Goal: Information Seeking & Learning: Learn about a topic

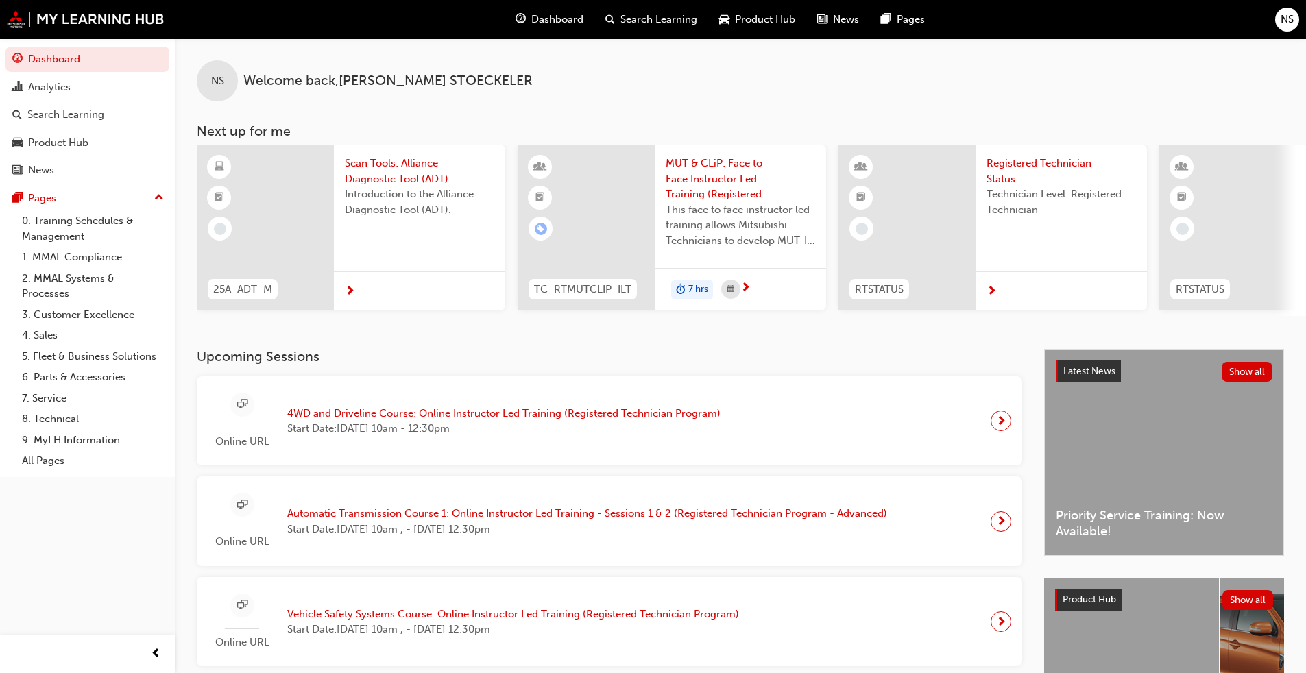
click at [395, 174] on span "Scan Tools: Alliance Diagnostic Tool (ADT)" at bounding box center [419, 171] width 149 height 31
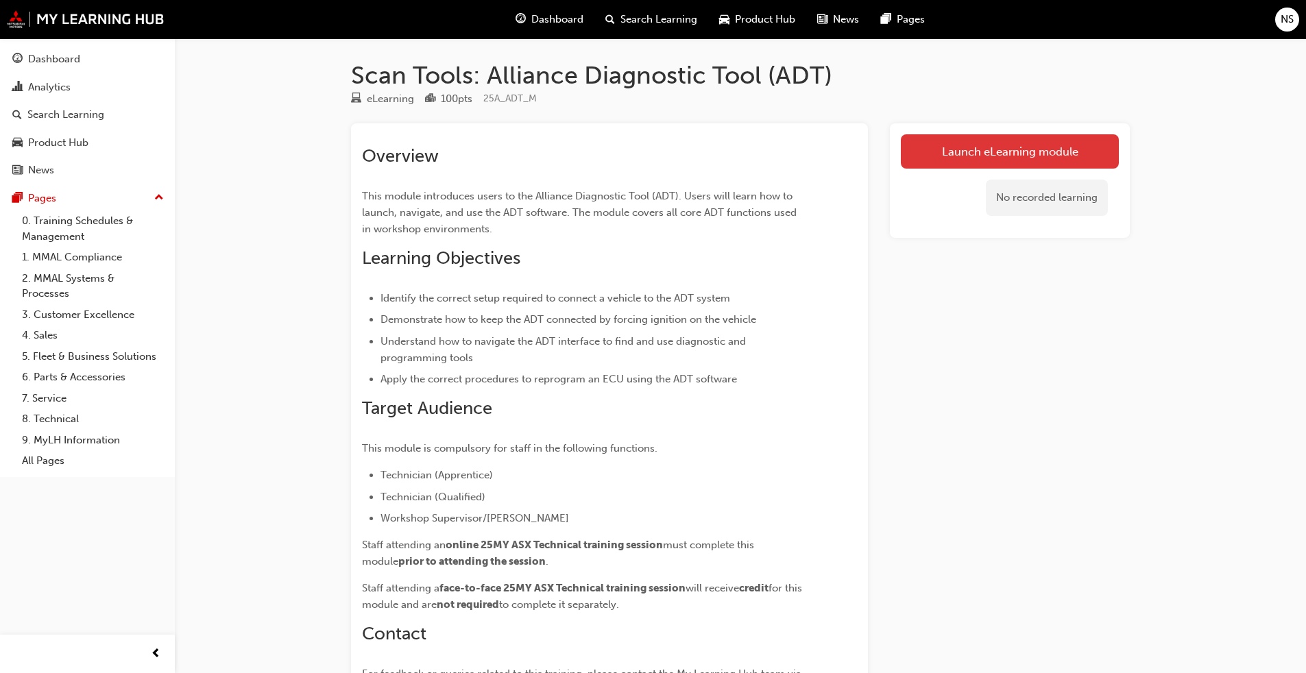
click at [685, 160] on link "Launch eLearning module" at bounding box center [1010, 151] width 218 height 34
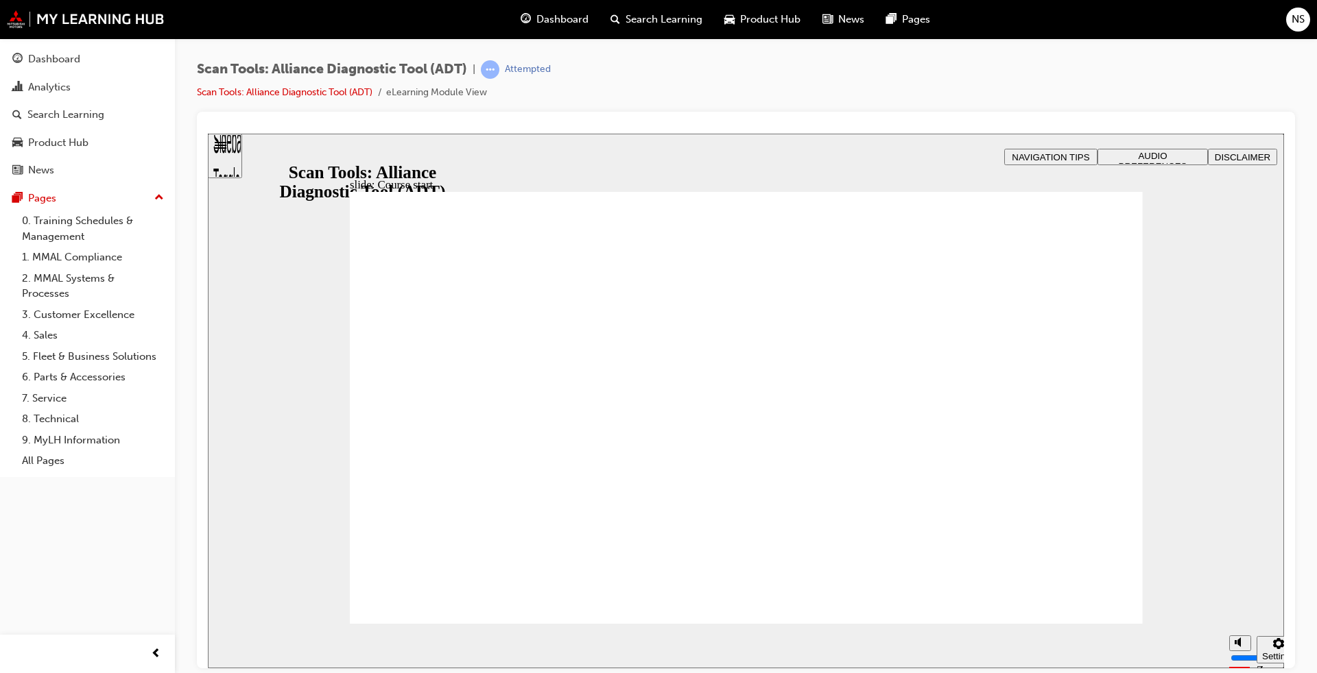
drag, startPoint x: 1241, startPoint y: 593, endPoint x: 1236, endPoint y: 515, distance: 78.3
type input "10"
click at [685, 513] on input "volume" at bounding box center [1274, 606] width 88 height 11
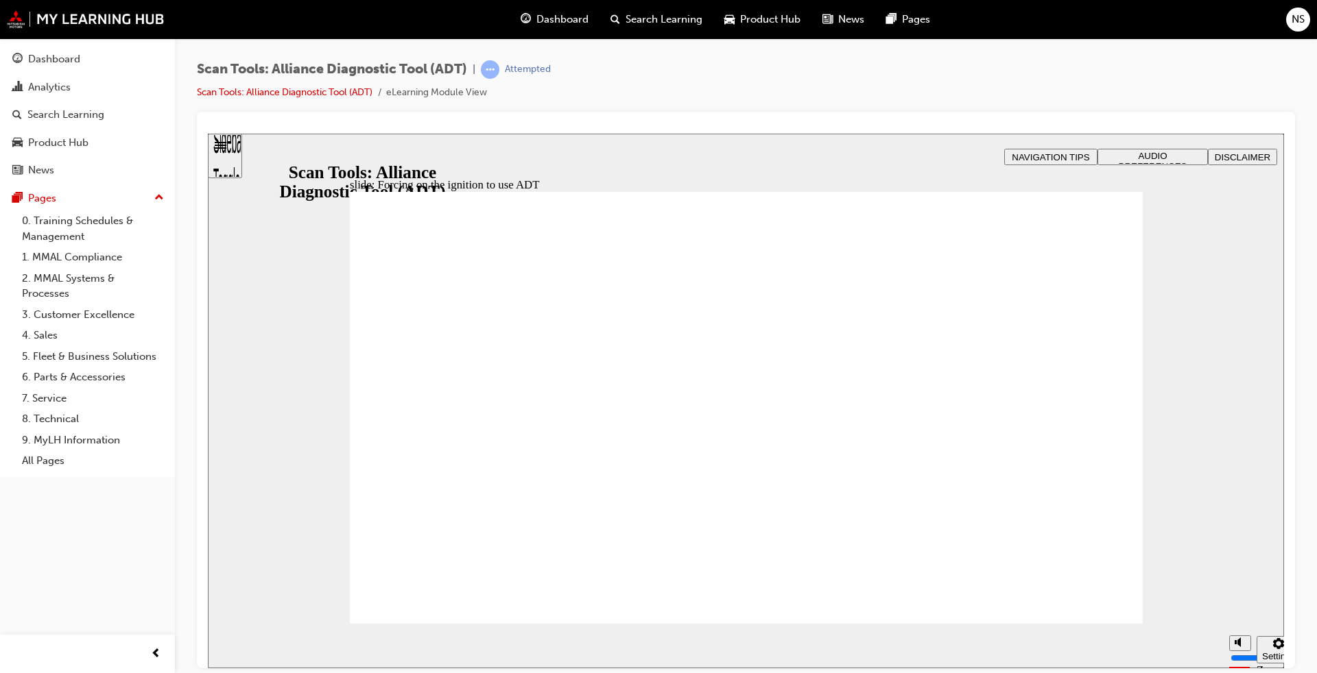
drag, startPoint x: 738, startPoint y: 544, endPoint x: 822, endPoint y: 520, distance: 87.7
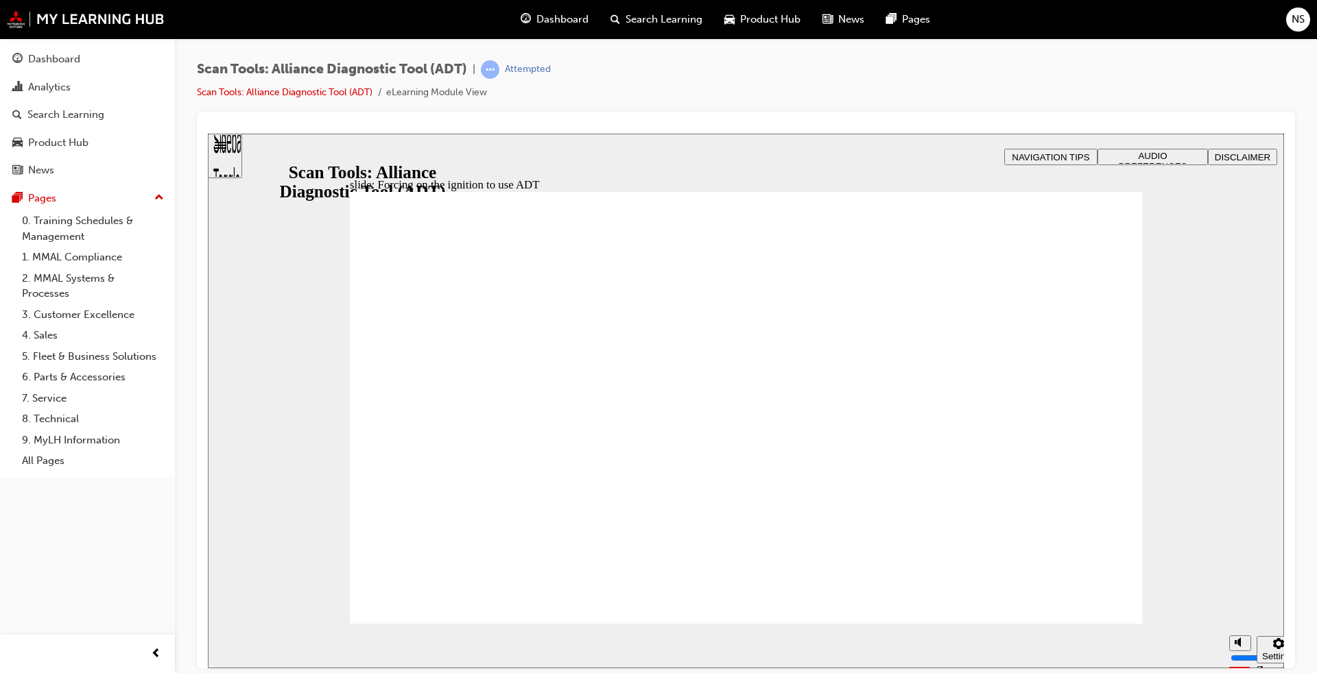
drag, startPoint x: 832, startPoint y: 562, endPoint x: 882, endPoint y: 476, distance: 99.9
drag, startPoint x: 726, startPoint y: 458, endPoint x: 707, endPoint y: 435, distance: 29.8
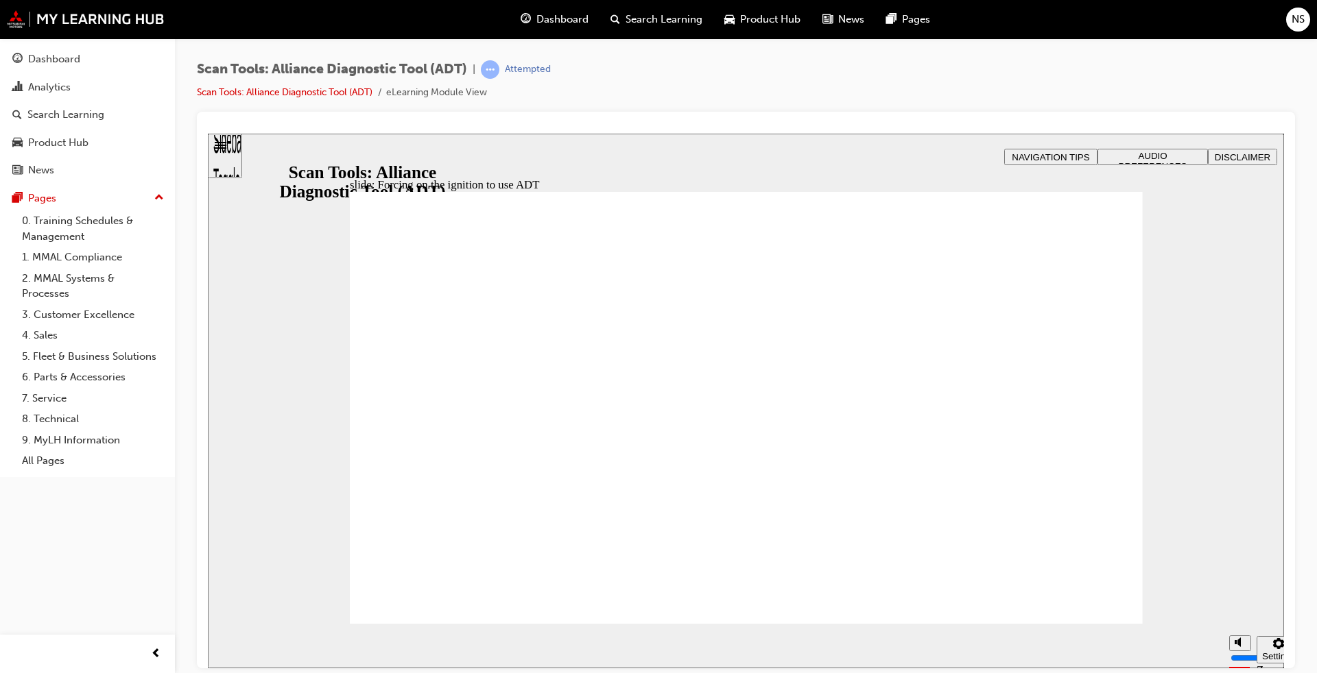
radio input "true"
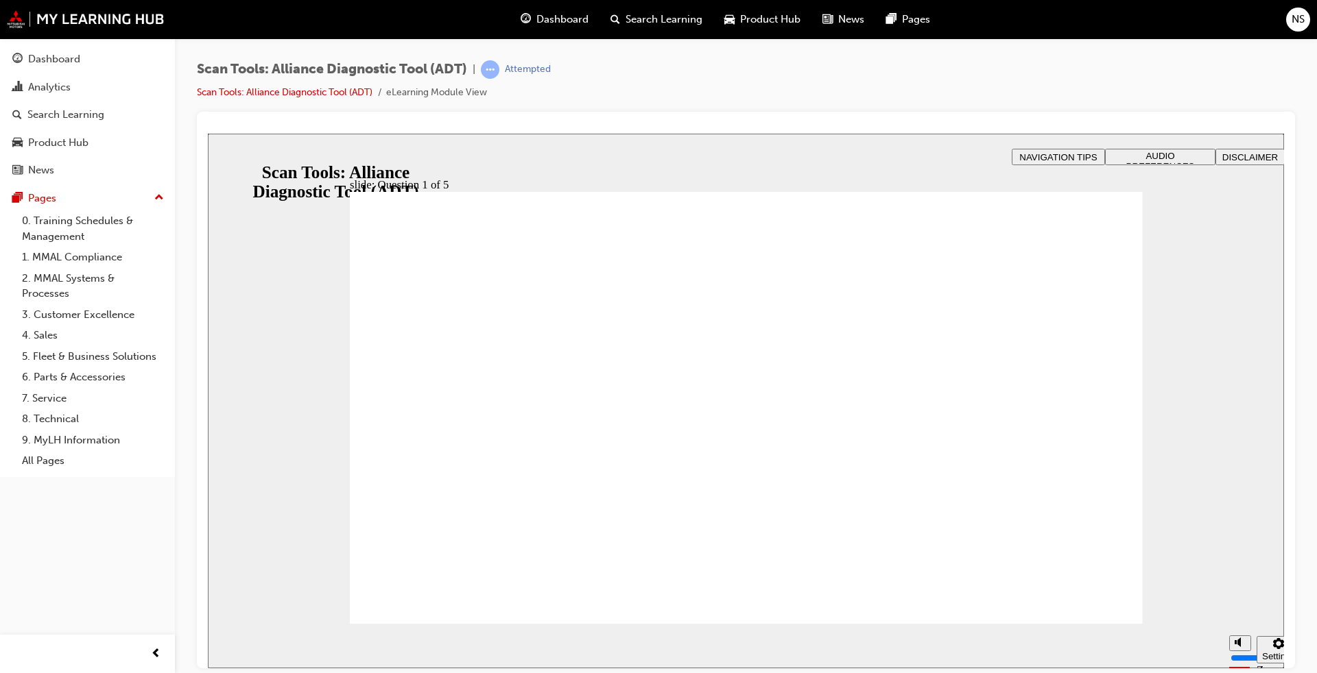
radio input "true"
radio input "false"
radio input "true"
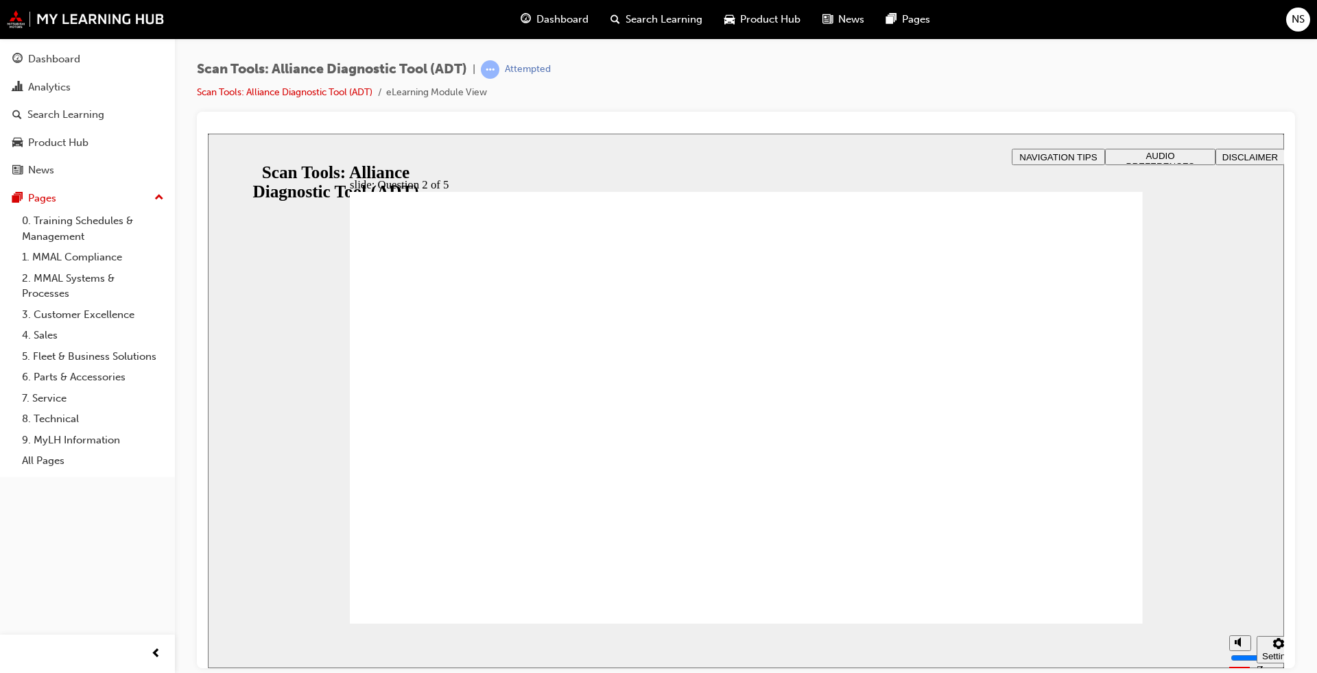
radio input "true"
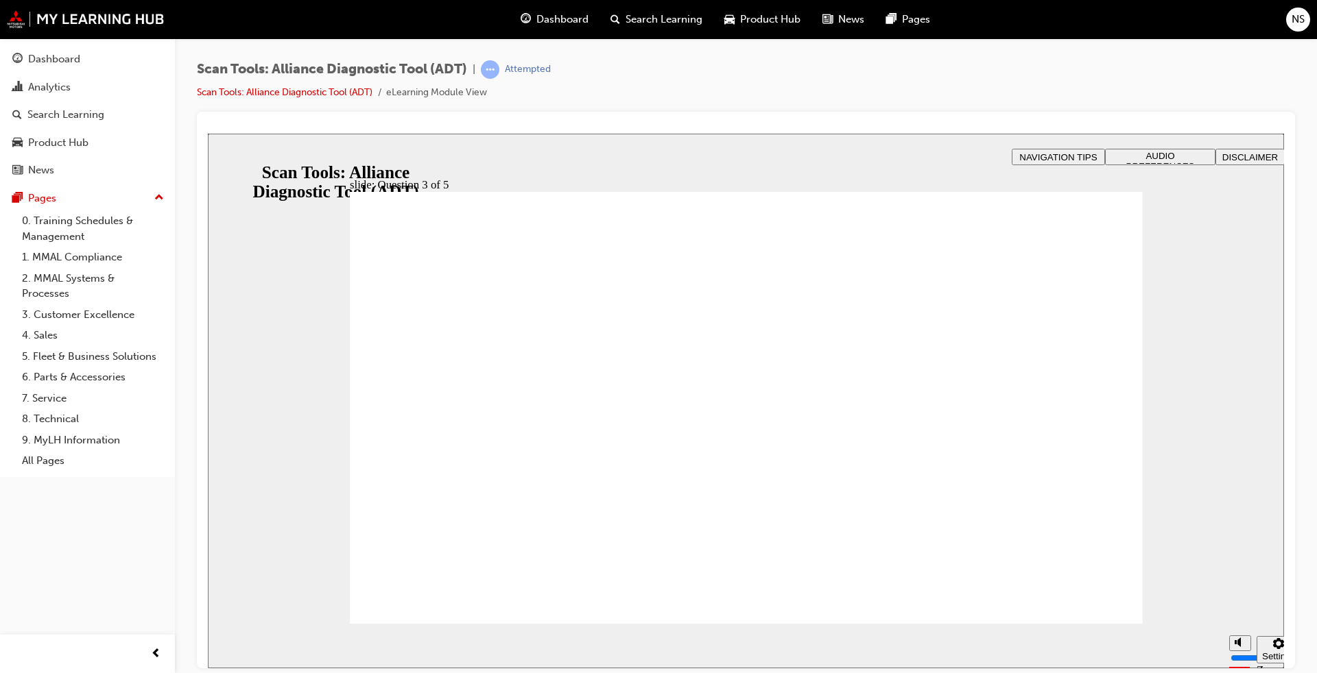
radio input "true"
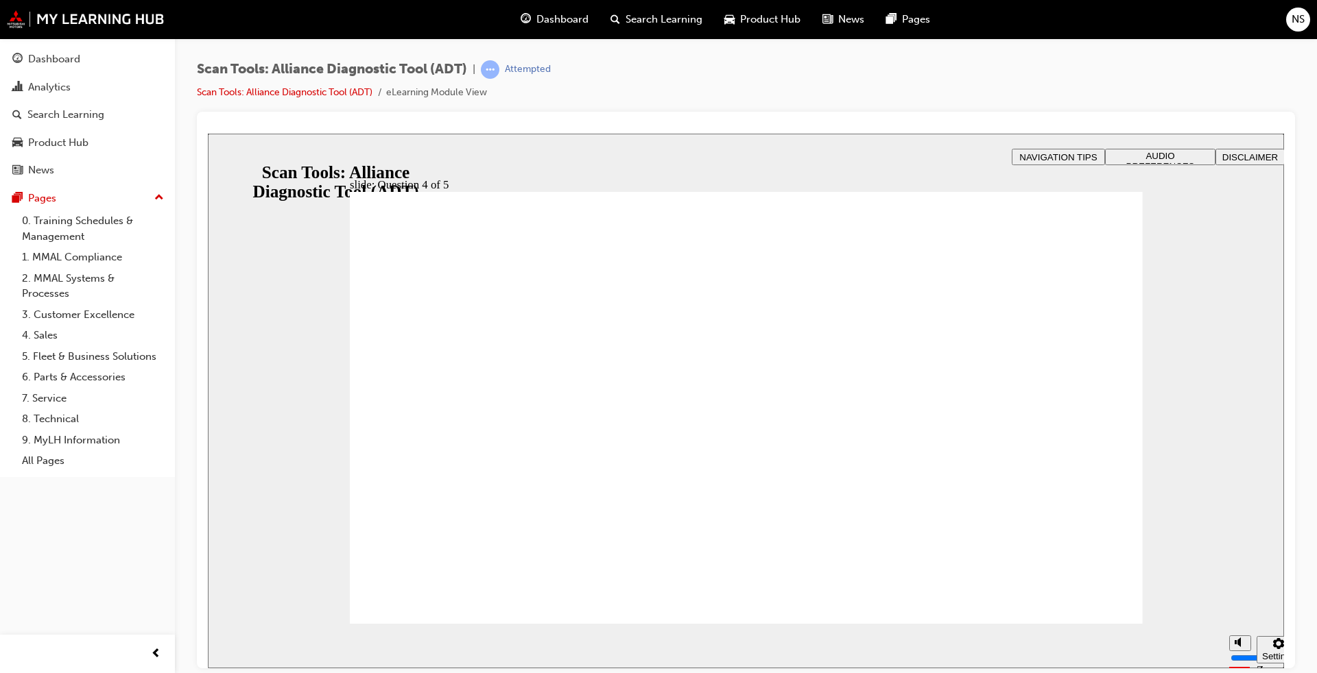
radio input "true"
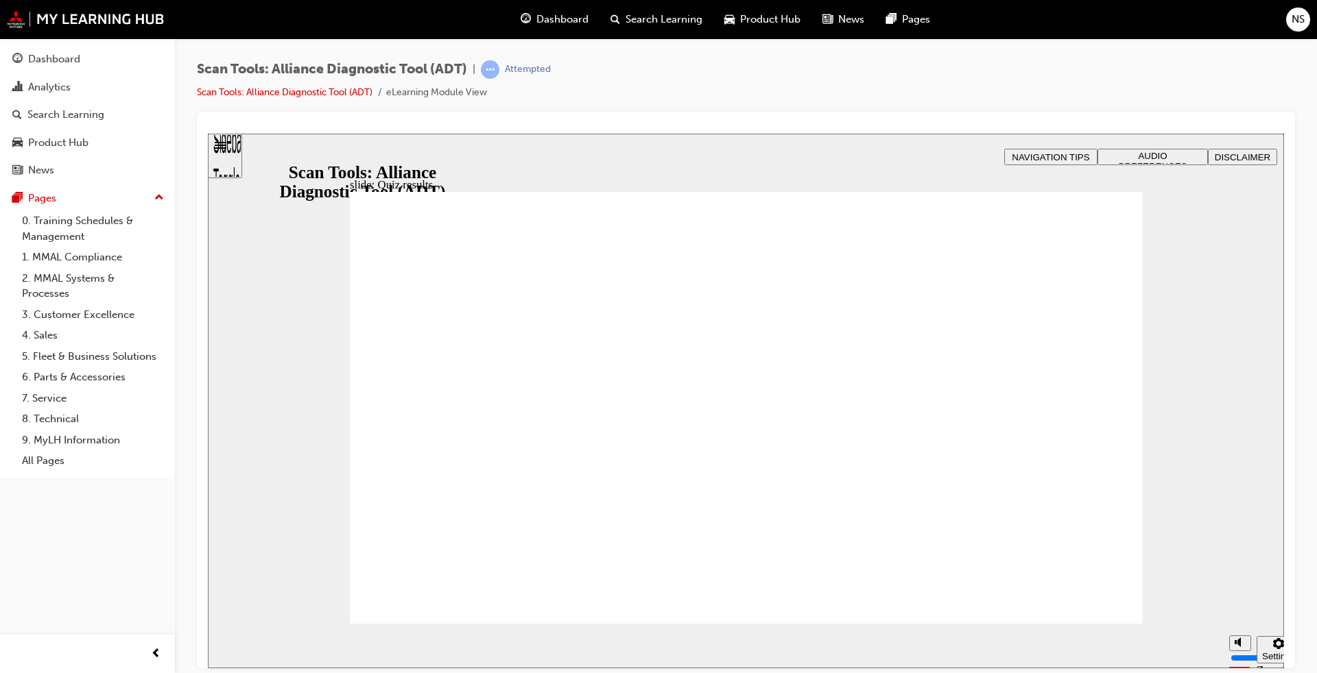
click at [229, 150] on div "Sidebar Toggle" at bounding box center [224, 160] width 23 height 82
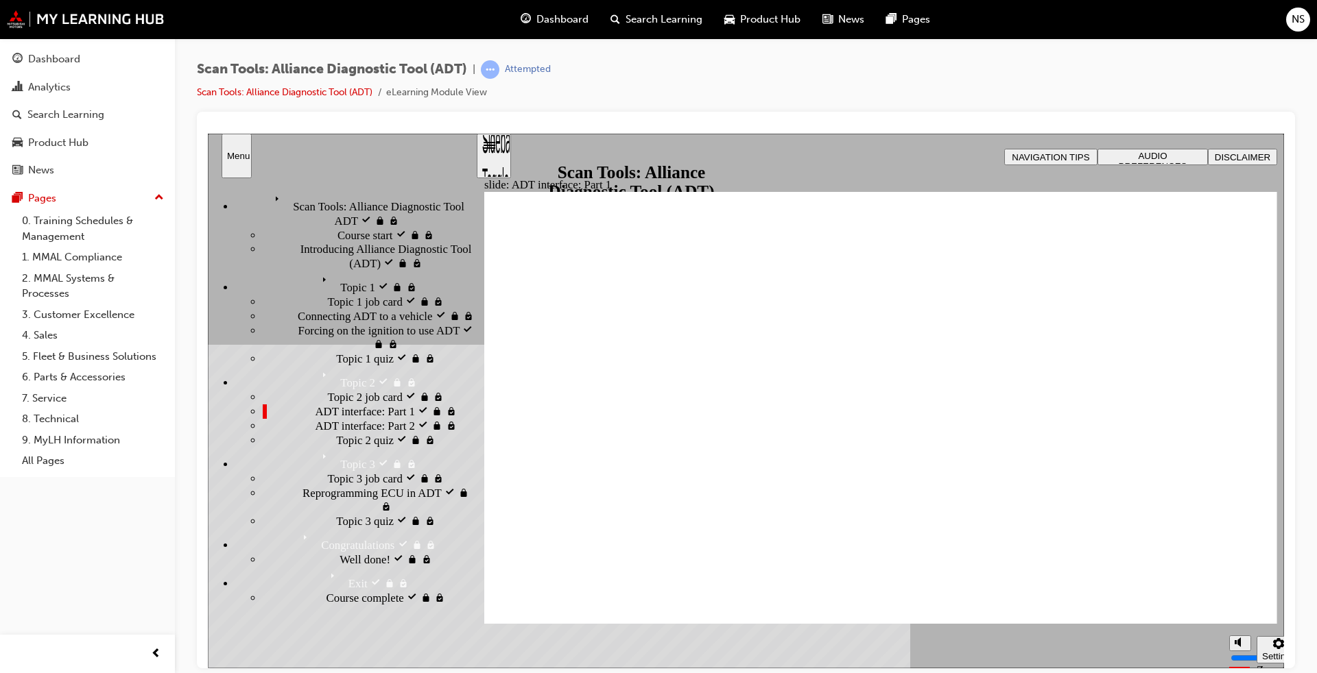
click at [367, 115] on div at bounding box center [746, 390] width 1098 height 557
click at [569, 73] on div "Scan Tools: Alliance Diagnostic Tool (ADT) | Attempted Scan Tools: Alliance Dia…" at bounding box center [746, 85] width 1098 height 51
